Goal: Task Accomplishment & Management: Use online tool/utility

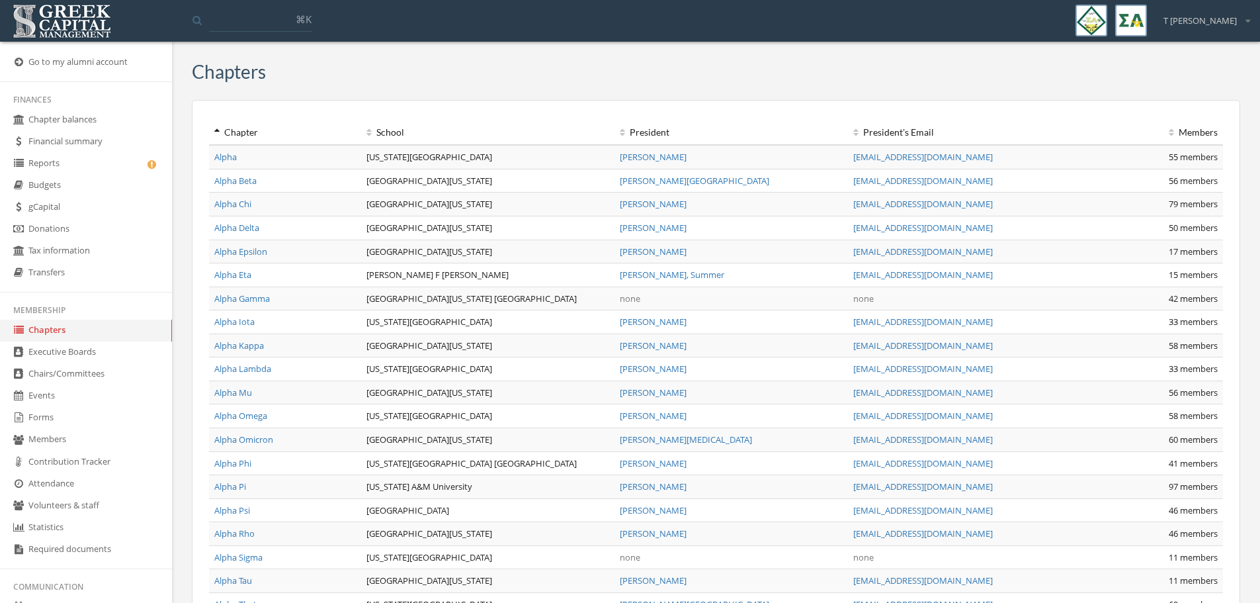
click at [60, 161] on link "Reports" at bounding box center [86, 164] width 172 height 22
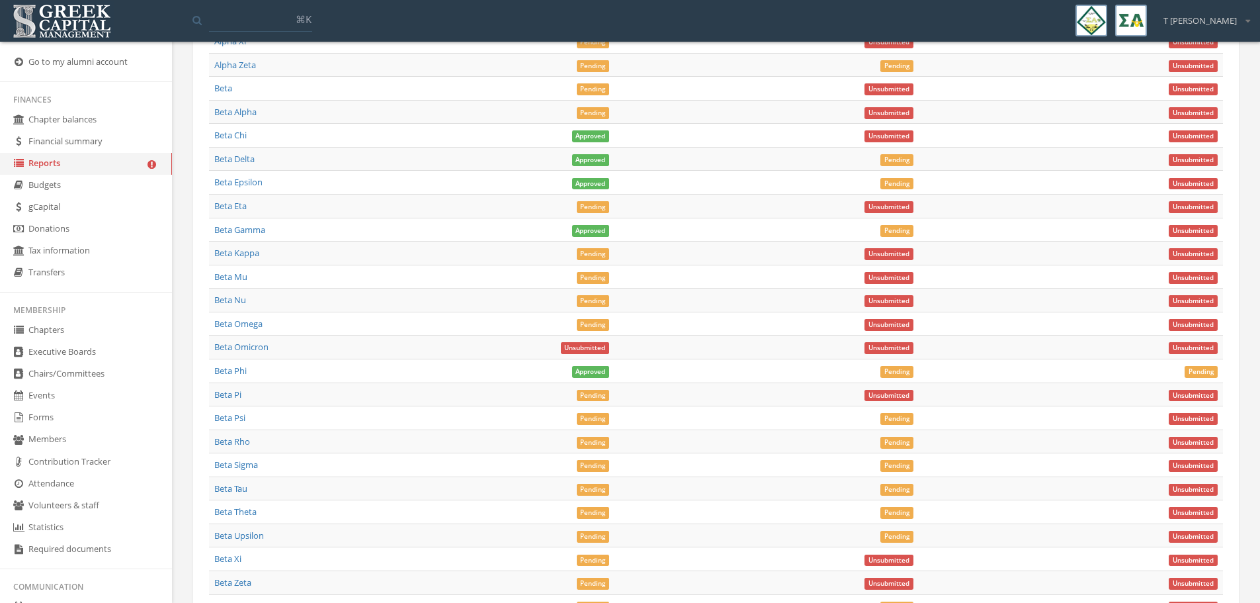
scroll to position [4845, 0]
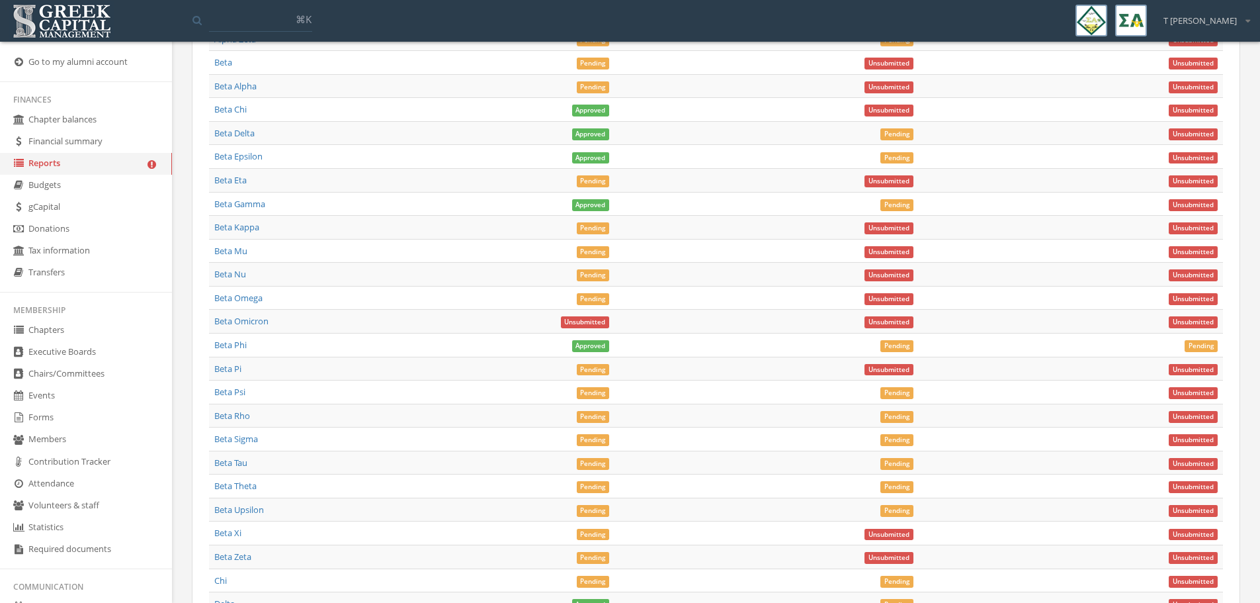
click at [593, 231] on span "Pending" at bounding box center [593, 228] width 33 height 12
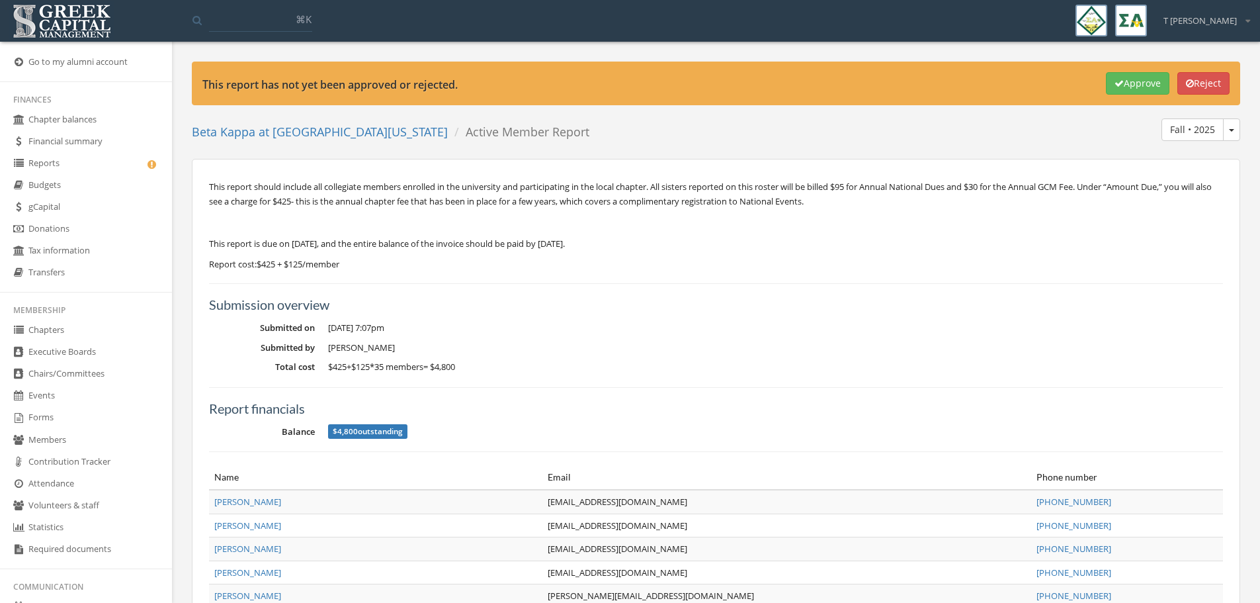
click at [1121, 82] on button "Approve" at bounding box center [1138, 83] width 64 height 22
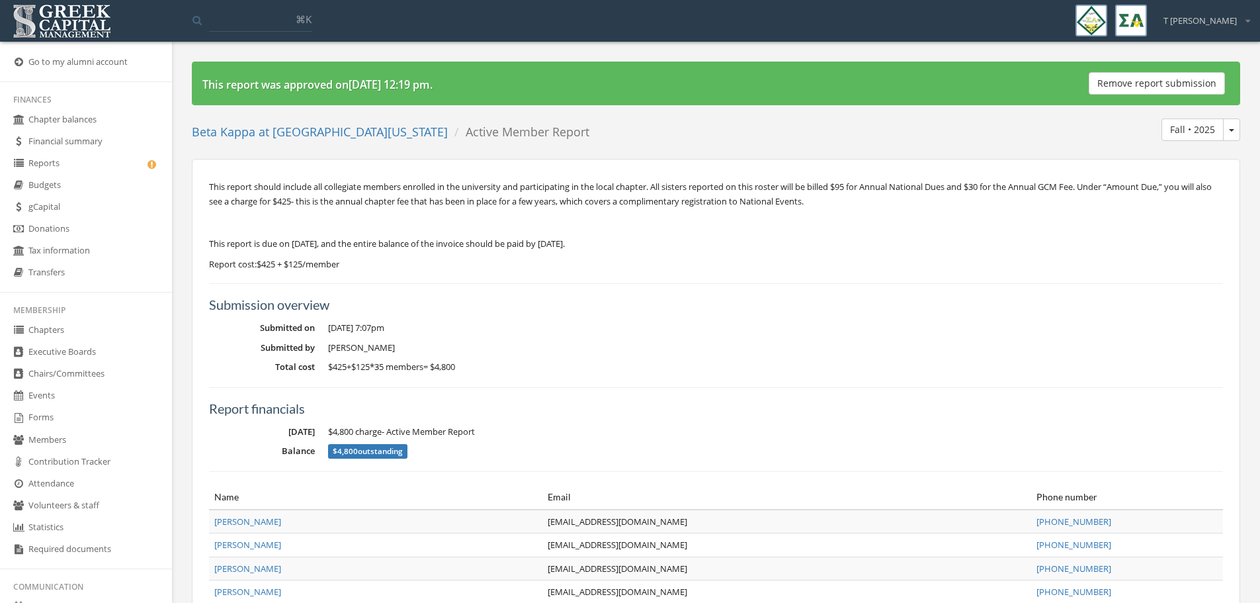
click at [75, 165] on link "Reports" at bounding box center [86, 164] width 172 height 22
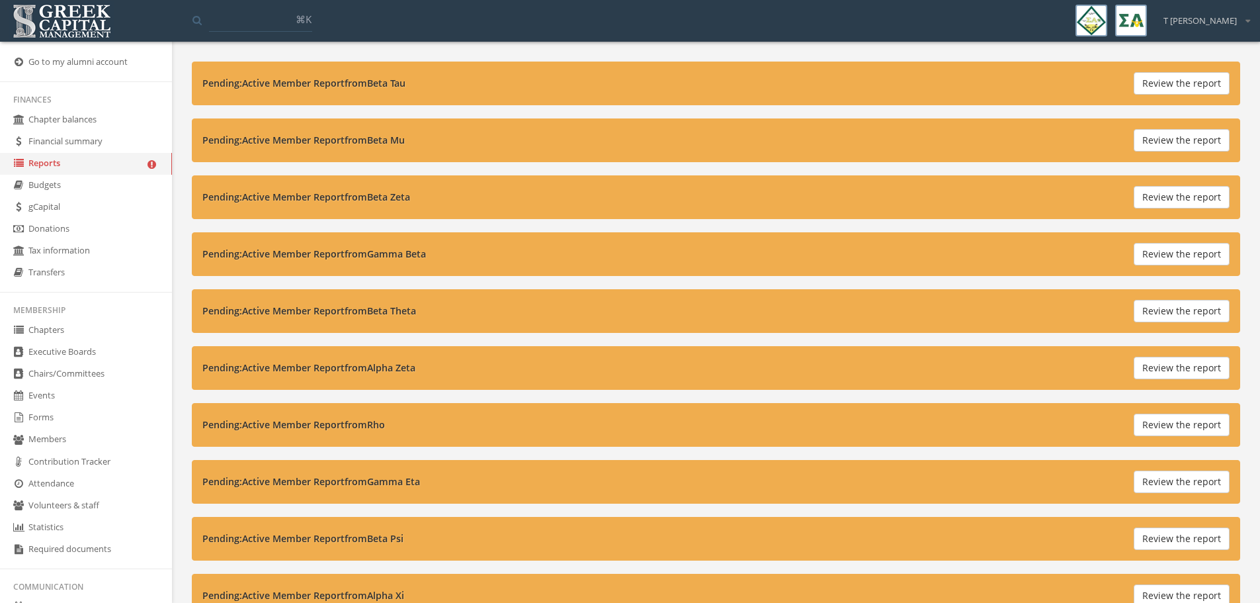
click at [52, 412] on link "Forms" at bounding box center [86, 418] width 172 height 22
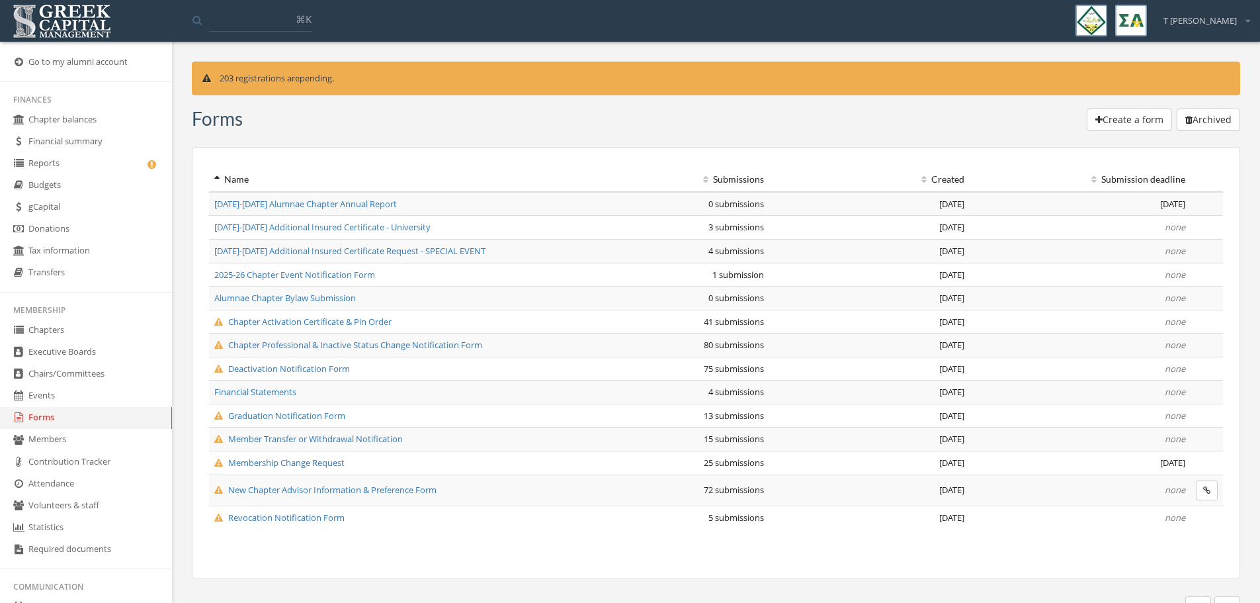
click at [289, 416] on span "Graduation Notification Form" at bounding box center [279, 415] width 131 height 12
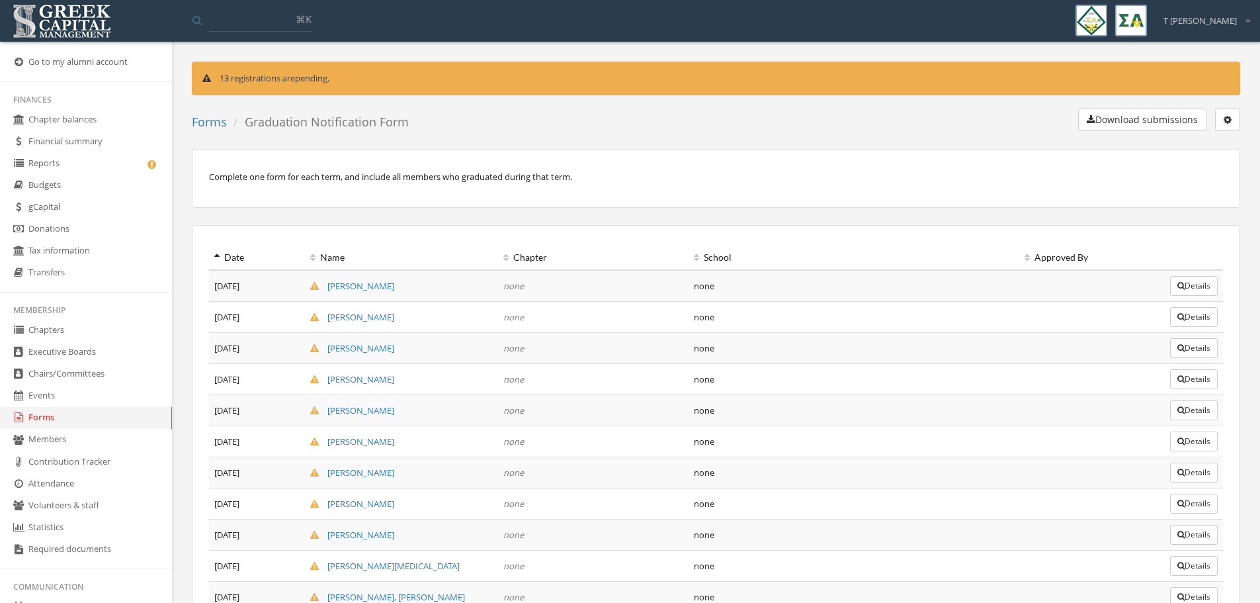
click at [1164, 120] on button "Download submissions" at bounding box center [1142, 119] width 128 height 22
click at [215, 123] on link "Forms" at bounding box center [209, 122] width 35 height 16
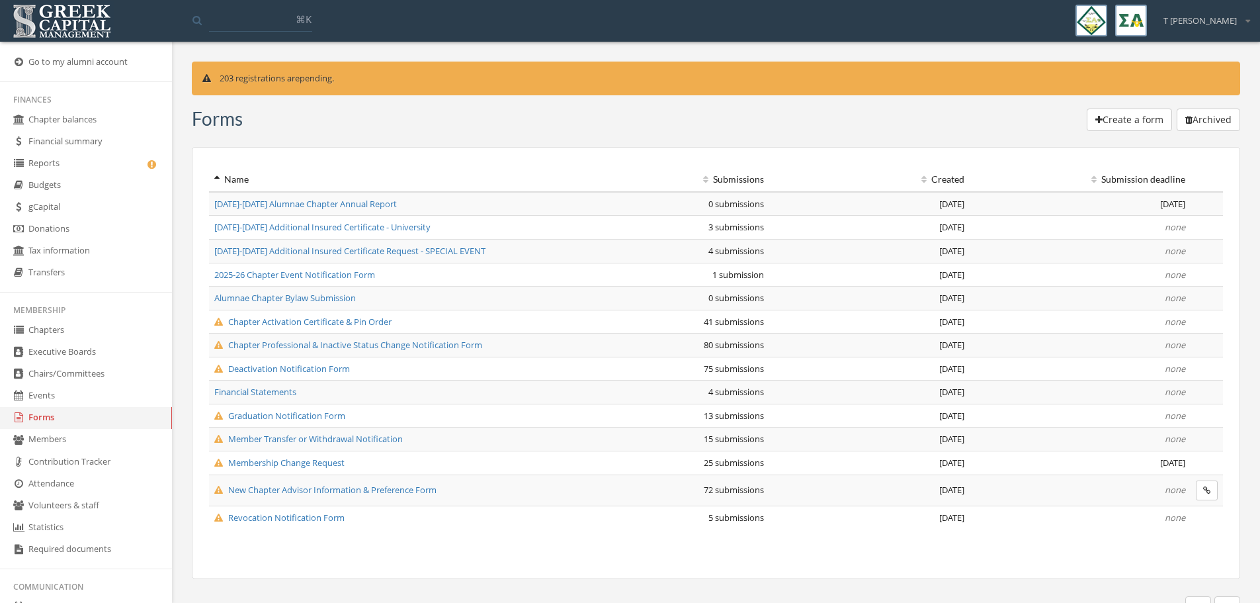
click at [296, 366] on span "Deactivation Notification Form" at bounding box center [282, 368] width 136 height 12
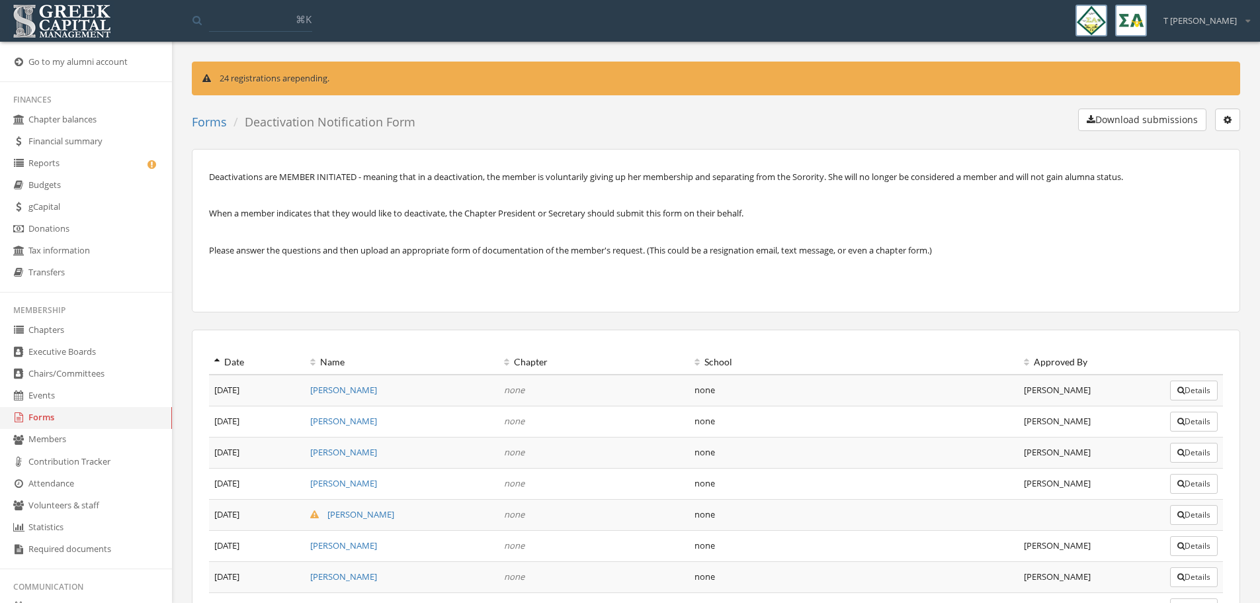
click at [1154, 126] on button "Download submissions" at bounding box center [1142, 119] width 128 height 22
click at [60, 161] on link "Reports" at bounding box center [86, 164] width 172 height 22
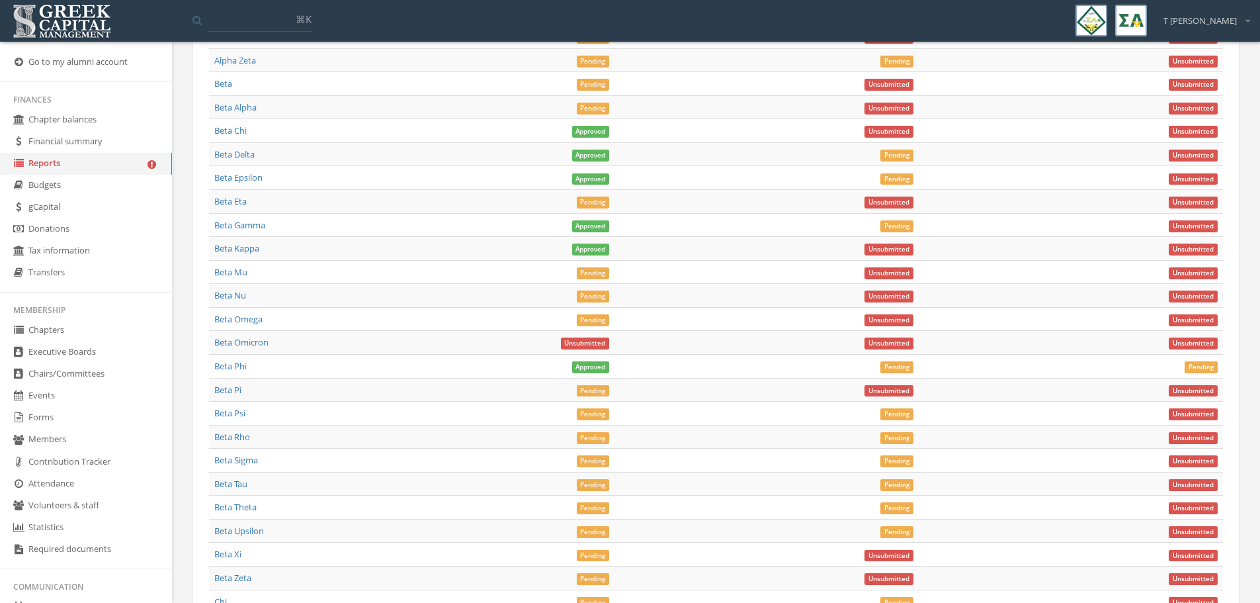
scroll to position [4730, 0]
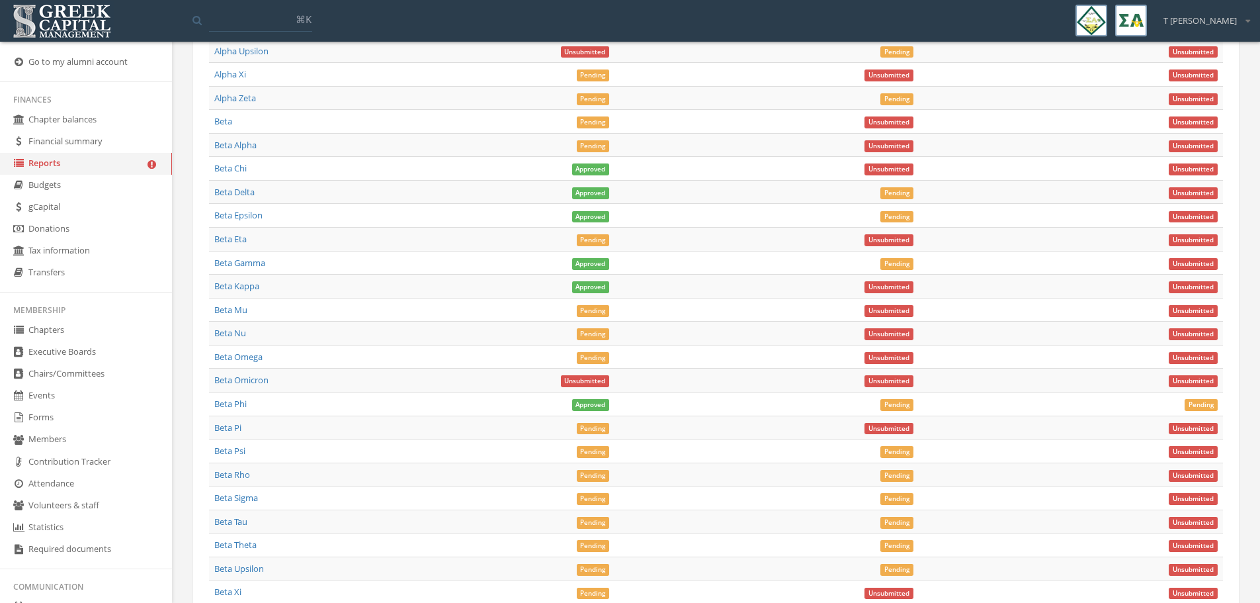
click at [583, 312] on span "Pending" at bounding box center [593, 311] width 33 height 12
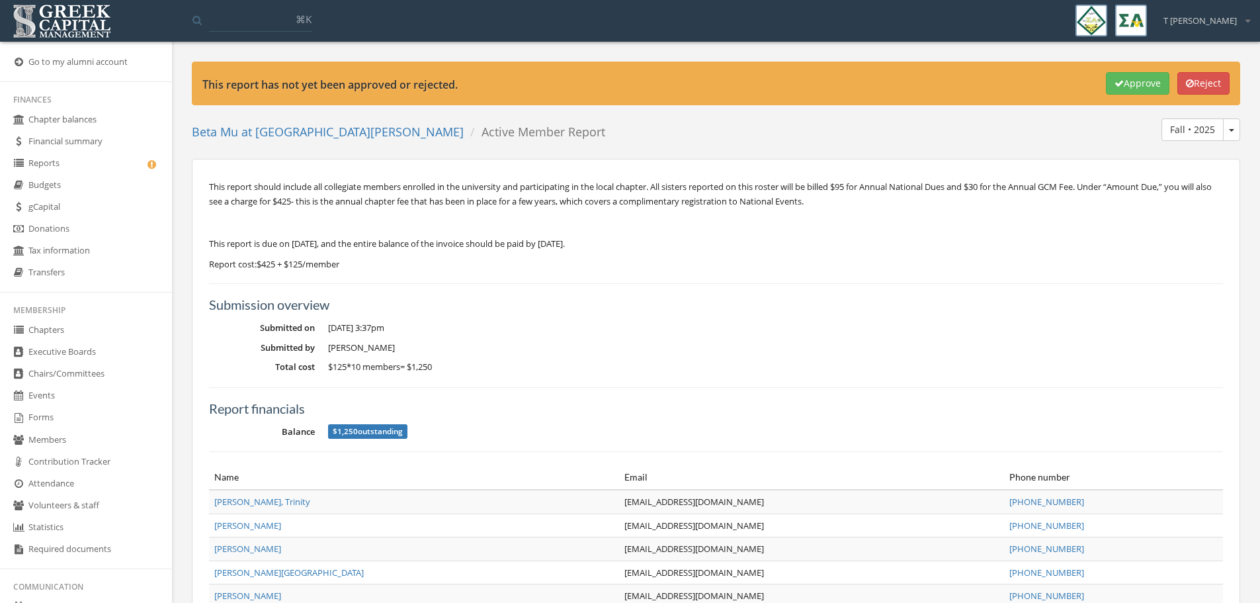
click at [1126, 85] on button "Approve" at bounding box center [1138, 83] width 64 height 22
